Goal: Task Accomplishment & Management: Use online tool/utility

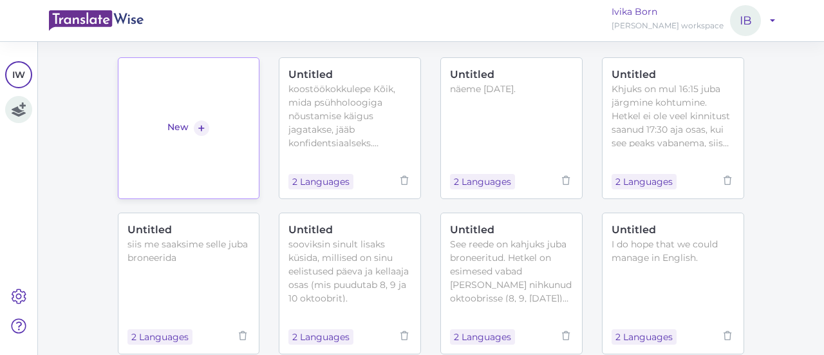
click at [233, 122] on link "New +" at bounding box center [189, 128] width 142 height 142
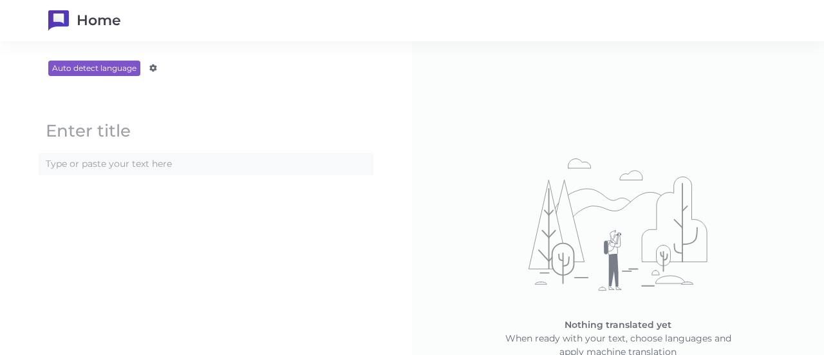
click at [167, 167] on content at bounding box center [205, 163] width 333 height 21
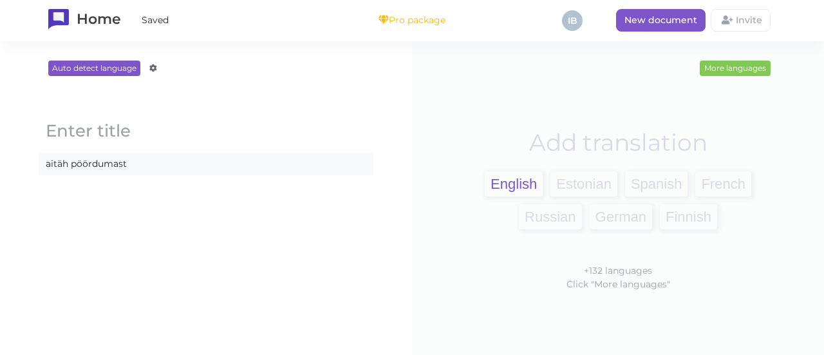
click at [498, 181] on span "English" at bounding box center [514, 183] width 58 height 25
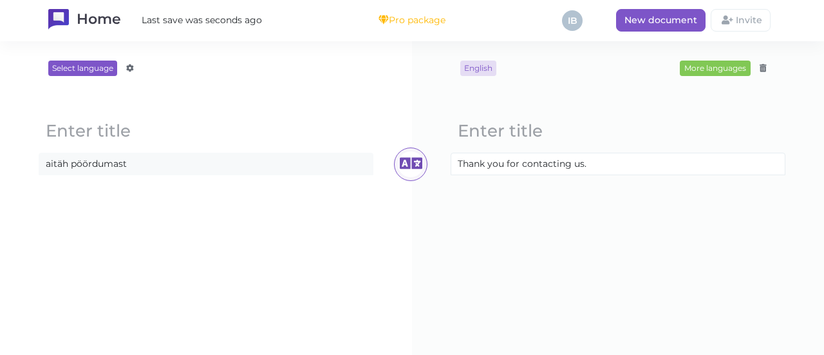
click at [150, 167] on content "aitäh pöördumast" at bounding box center [205, 163] width 333 height 21
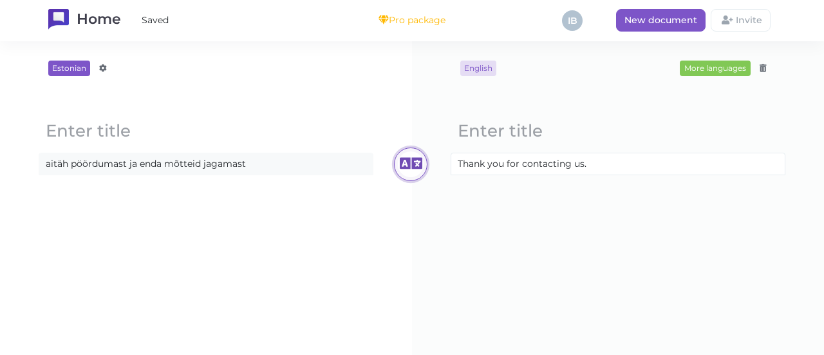
click at [414, 163] on icon at bounding box center [411, 164] width 26 height 26
click at [256, 162] on content "aitäh pöördumast ja enda mõtteid jagamast" at bounding box center [205, 163] width 333 height 21
click at [404, 162] on icon at bounding box center [411, 164] width 26 height 26
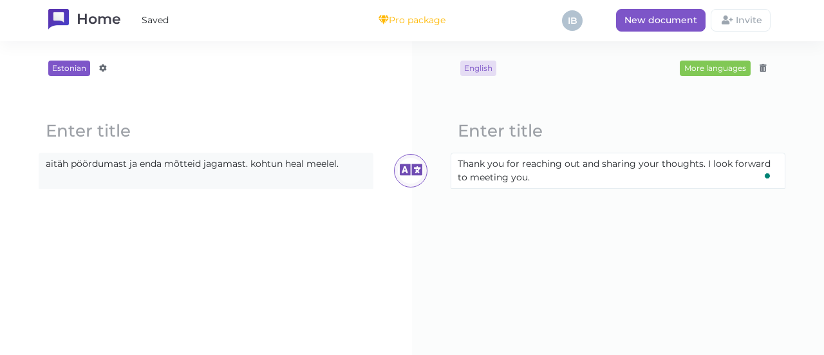
click at [352, 162] on content "aitäh pöördumast ja enda mõtteid jagamast. kohtun heal meelel." at bounding box center [205, 163] width 333 height 21
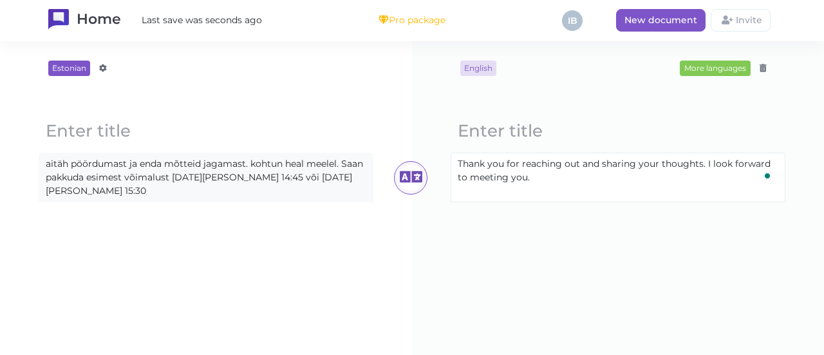
click at [105, 189] on content "aitäh pöördumast ja enda mõtteid jagamast. kohtun heal meelel. Saan pakkuda esi…" at bounding box center [205, 177] width 333 height 48
click at [182, 189] on content "aitäh pöördumast ja enda mõtteid jagamast. kohtun heal meelel. Saan pakkuda esi…" at bounding box center [205, 177] width 333 height 48
click at [409, 178] on icon at bounding box center [411, 178] width 26 height 26
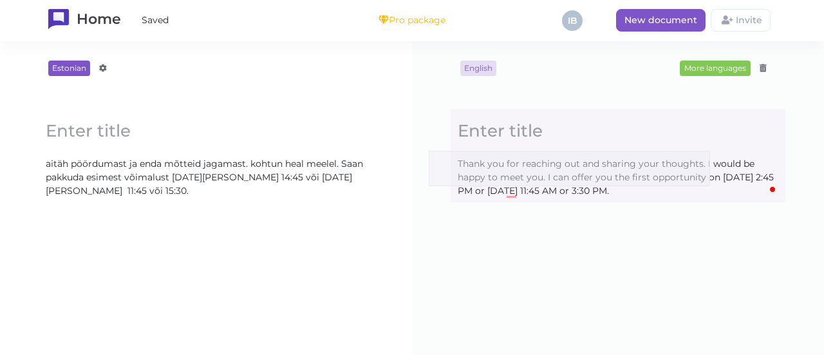
drag, startPoint x: 710, startPoint y: 186, endPoint x: 430, endPoint y: 150, distance: 282.4
click at [430, 150] on div "English More languages Afrikaans Amharic Albanian Arabic Armenian Azerbaijani B…" at bounding box center [618, 198] width 412 height 314
click at [538, 274] on div "English More languages Afrikaans Amharic Albanian Arabic Armenian Azerbaijani B…" at bounding box center [618, 198] width 361 height 275
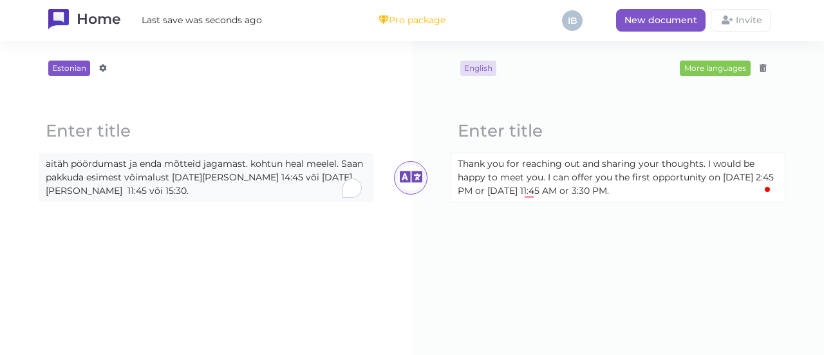
click at [232, 192] on content "aitäh pöördumast ja enda mõtteid jagamast. kohtun heal meelel. Saan pakkuda esi…" at bounding box center [205, 177] width 333 height 48
click at [386, 183] on div "Estonian Afrikaans Amharic Albanian Arabic Armenian Azerbaijani Basque Belarusi…" at bounding box center [206, 198] width 412 height 314
click at [404, 177] on icon at bounding box center [411, 178] width 26 height 26
